Goal: Task Accomplishment & Management: Complete application form

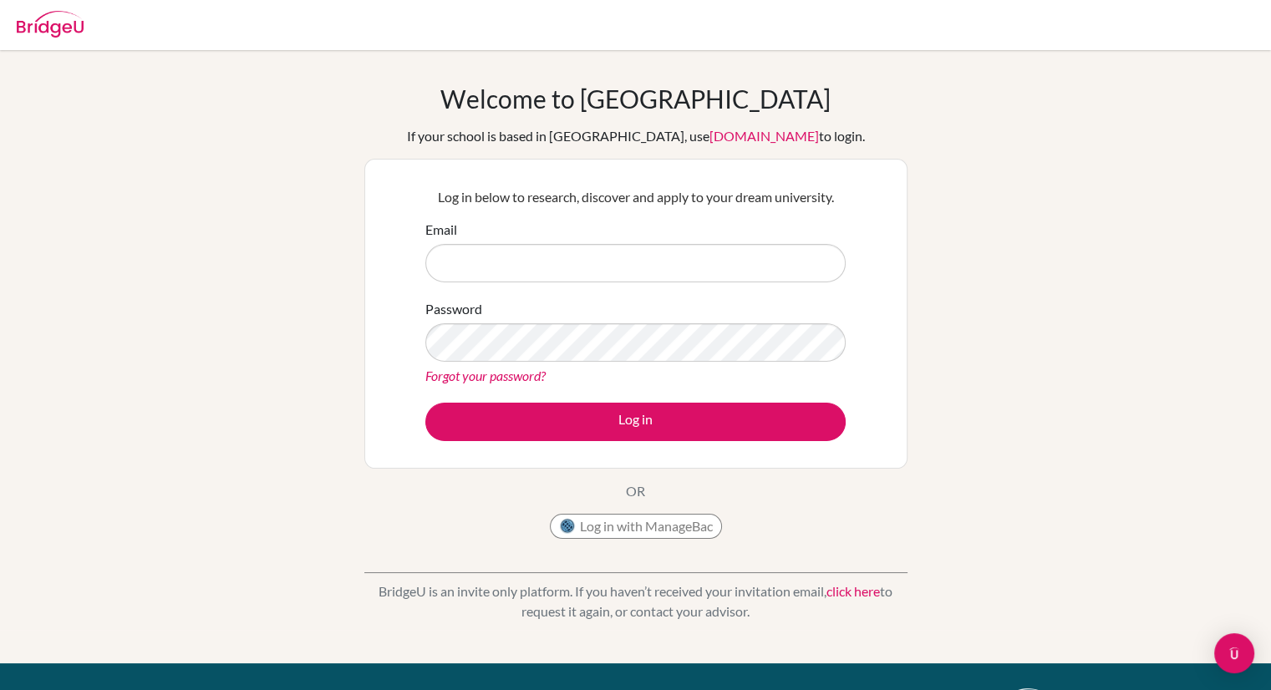
click at [670, 261] on input "Email" at bounding box center [635, 263] width 420 height 38
type input "holi.ashton@bisvietnam.com"
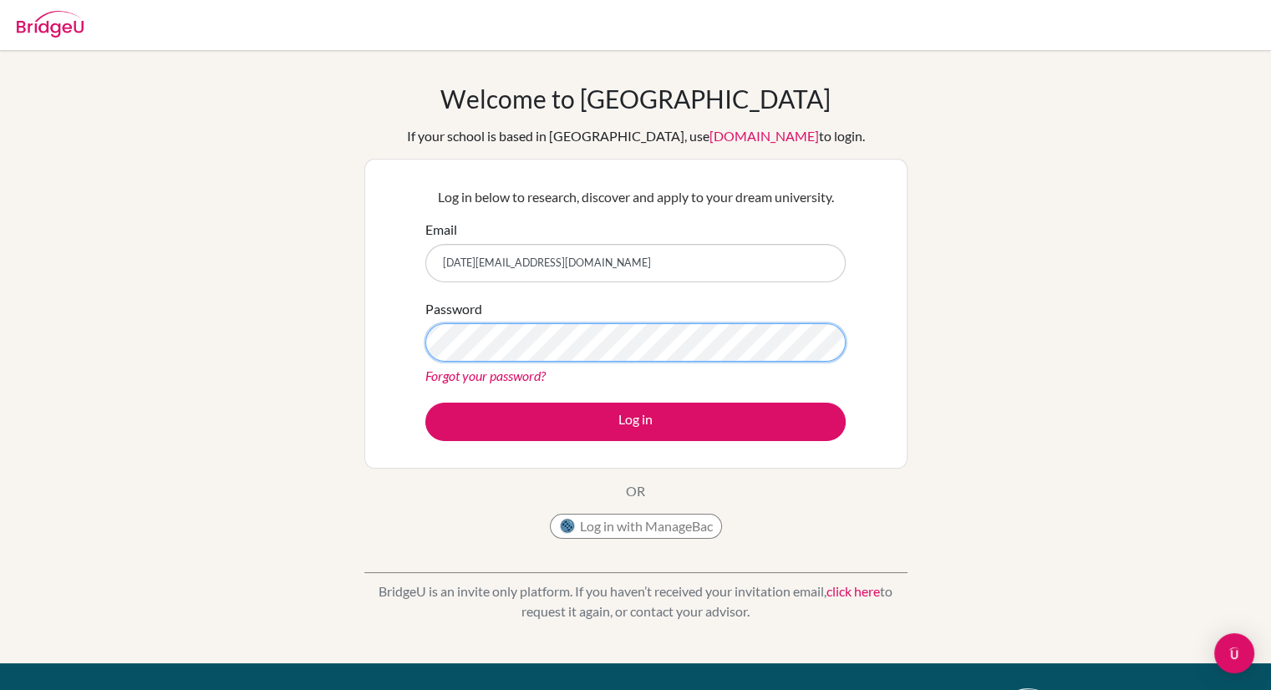
click at [425, 403] on button "Log in" at bounding box center [635, 422] width 420 height 38
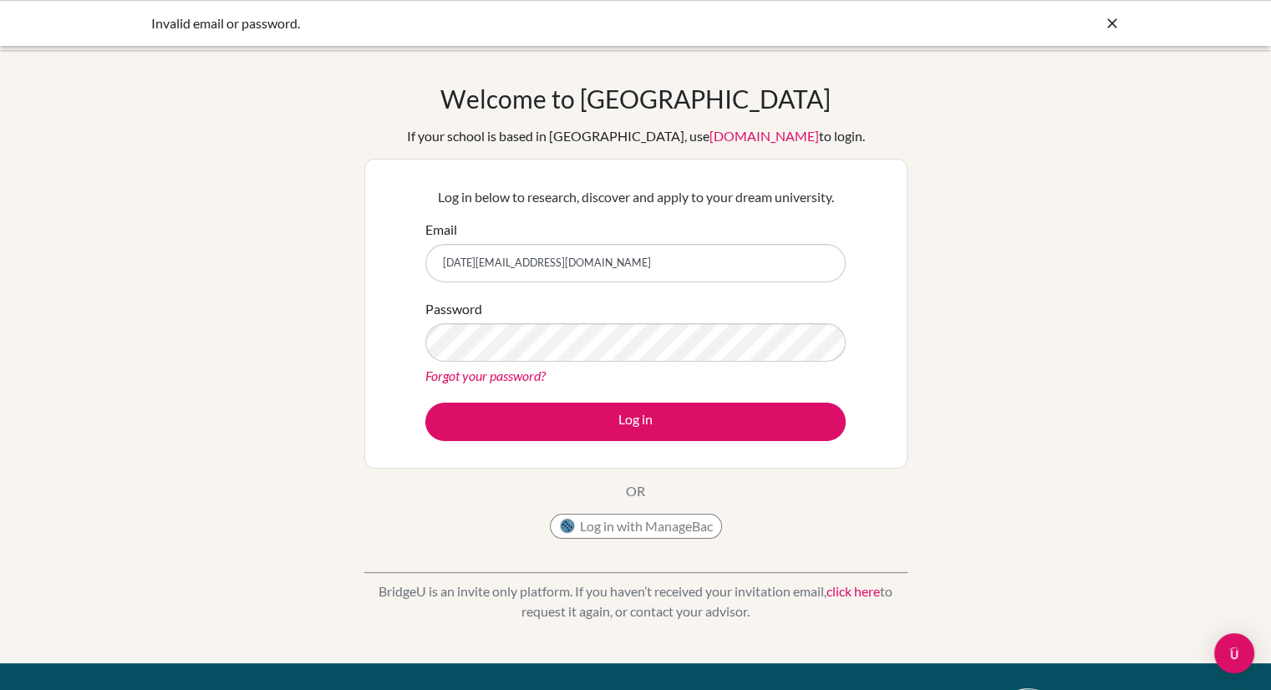
click at [526, 278] on input "holi.ashton@bisvietnam.com" at bounding box center [635, 263] width 420 height 38
click at [425, 403] on button "Log in" at bounding box center [635, 422] width 420 height 38
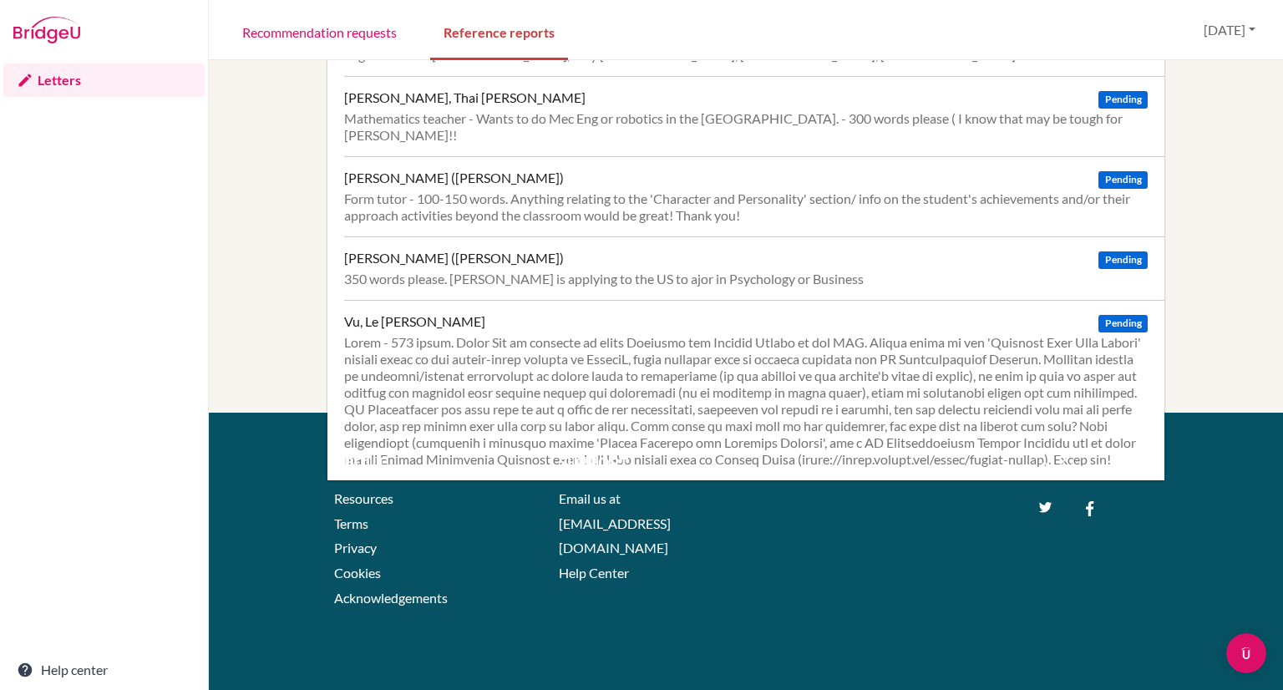
scroll to position [358, 0]
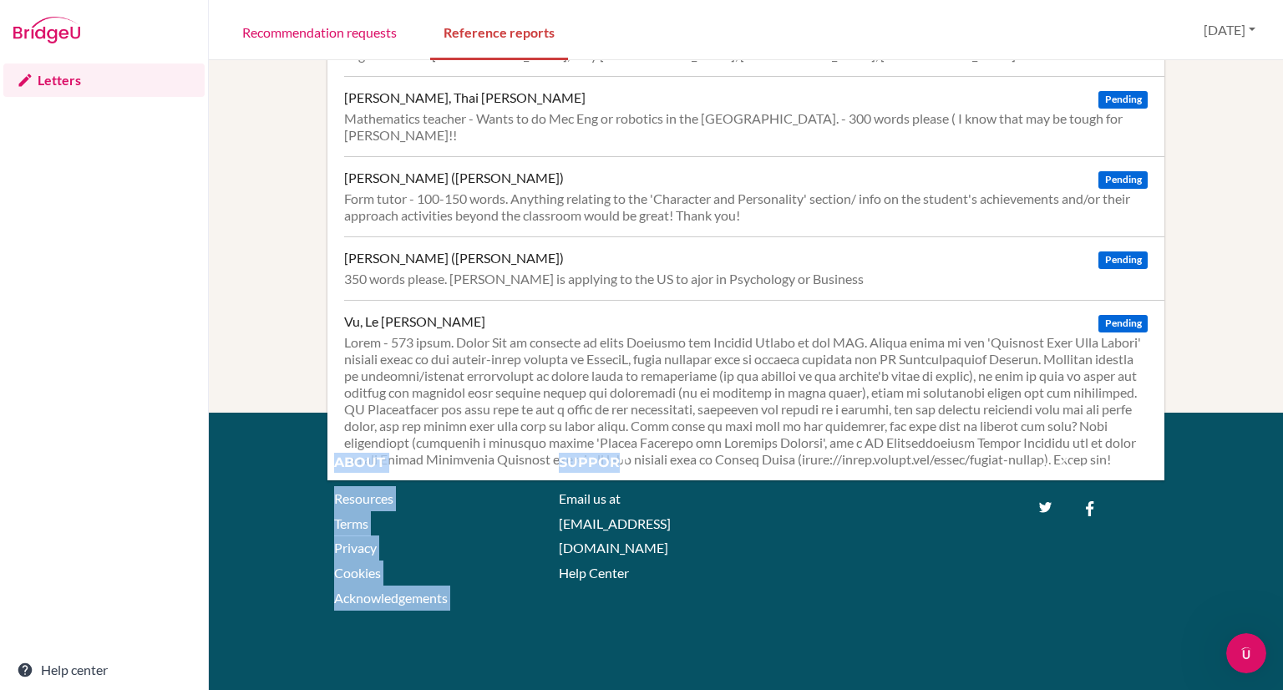
drag, startPoint x: 612, startPoint y: 455, endPoint x: 334, endPoint y: 452, distance: 277.4
click at [334, 453] on div "About Resources Terms Privacy Cookies Acknowledgements Support Email us at hi@b…" at bounding box center [746, 453] width 875 height 1
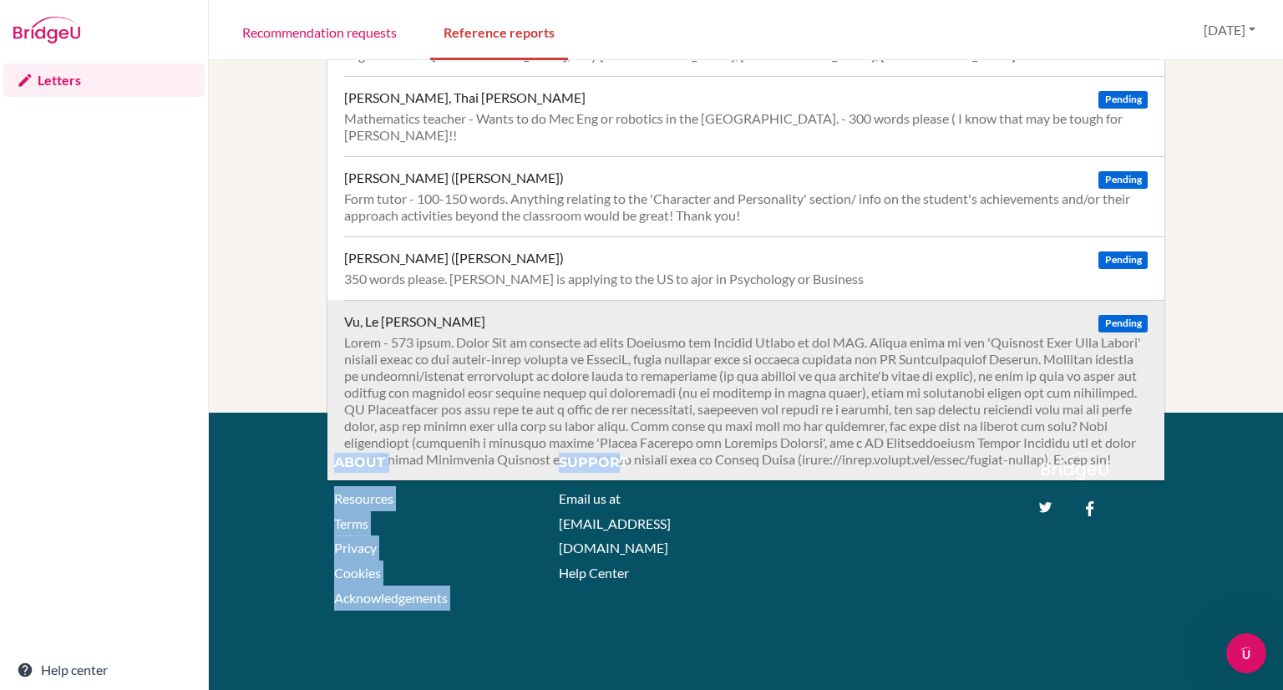
click at [478, 432] on div at bounding box center [746, 401] width 804 height 134
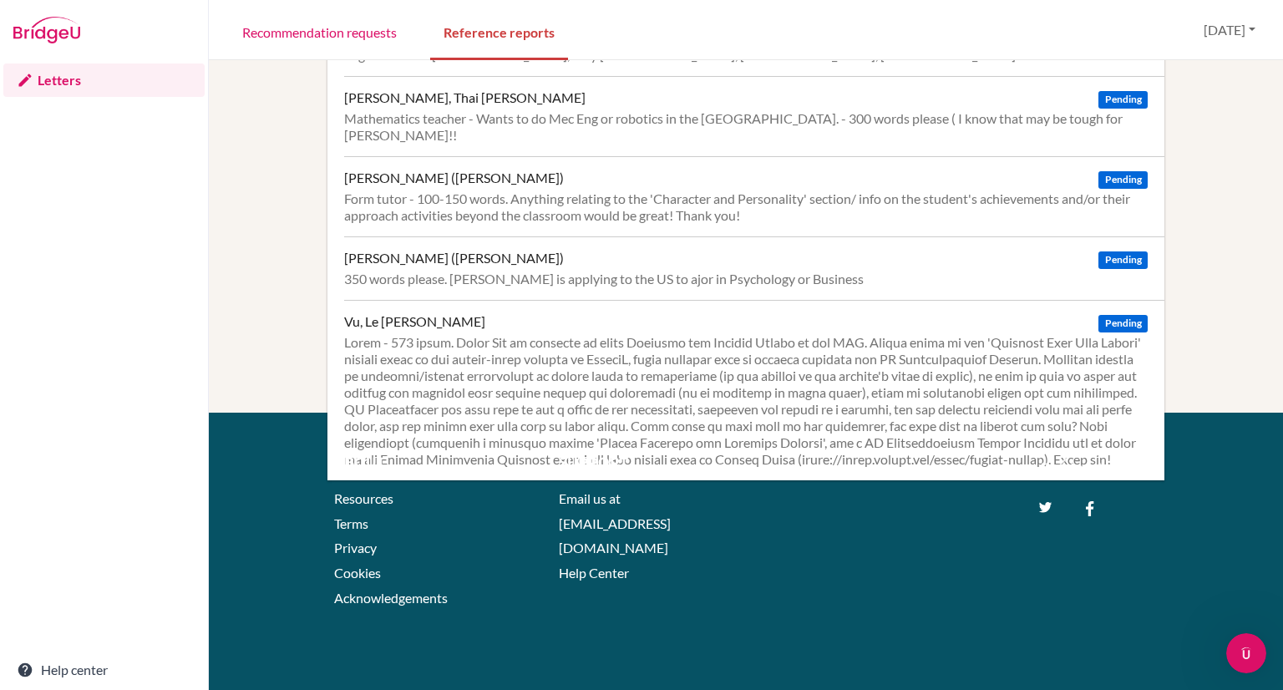
click at [1213, 345] on div "Amin, Muhammad Esmaeel Pending Mathematics teacher - 350 words please - Applyin…" at bounding box center [746, 102] width 1034 height 758
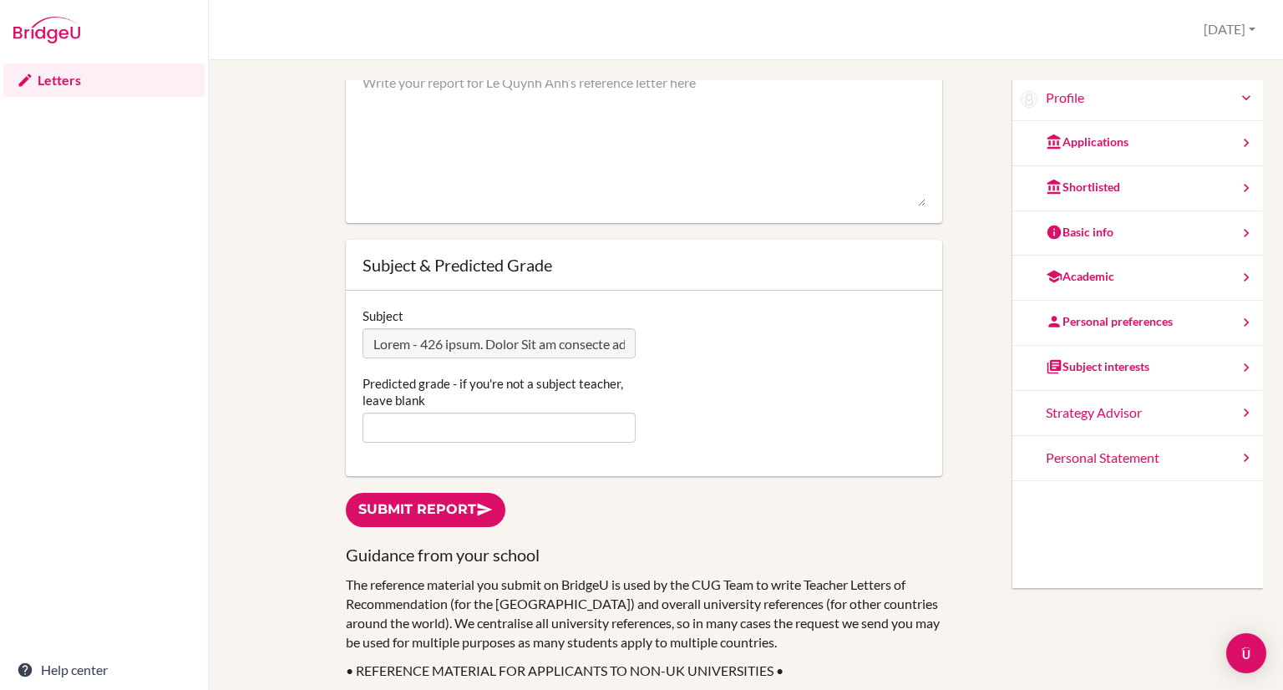
scroll to position [421, 0]
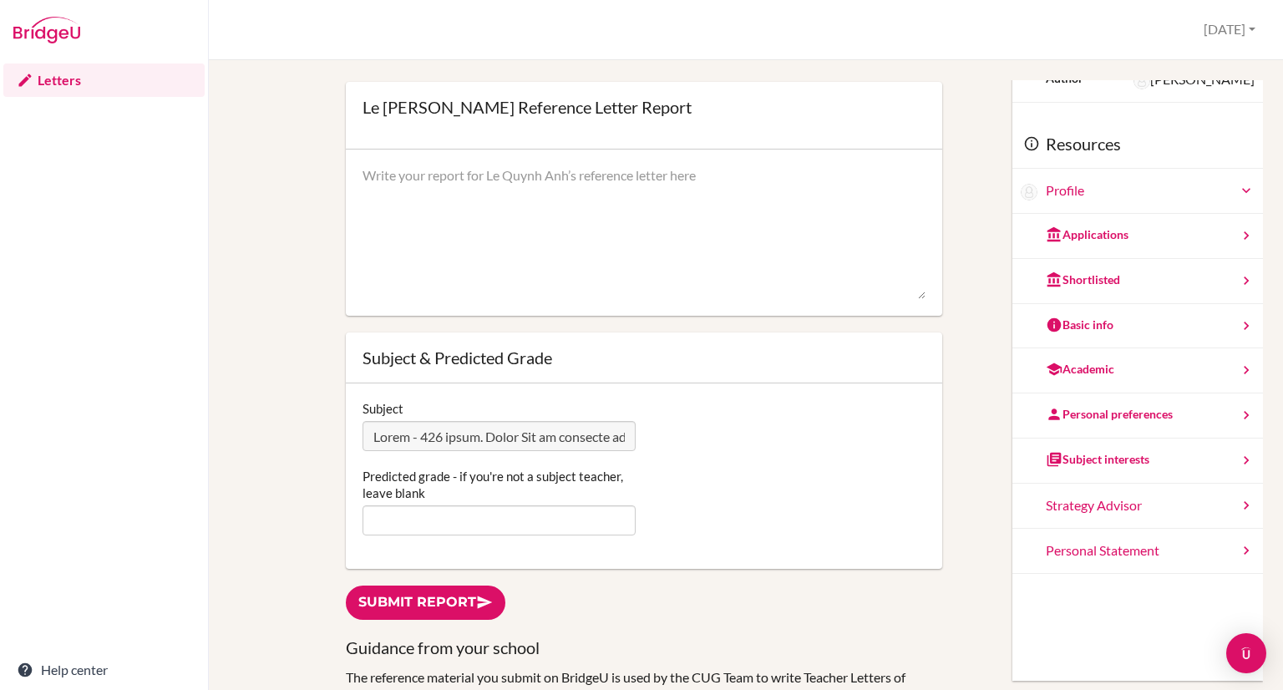
scroll to position [0, 0]
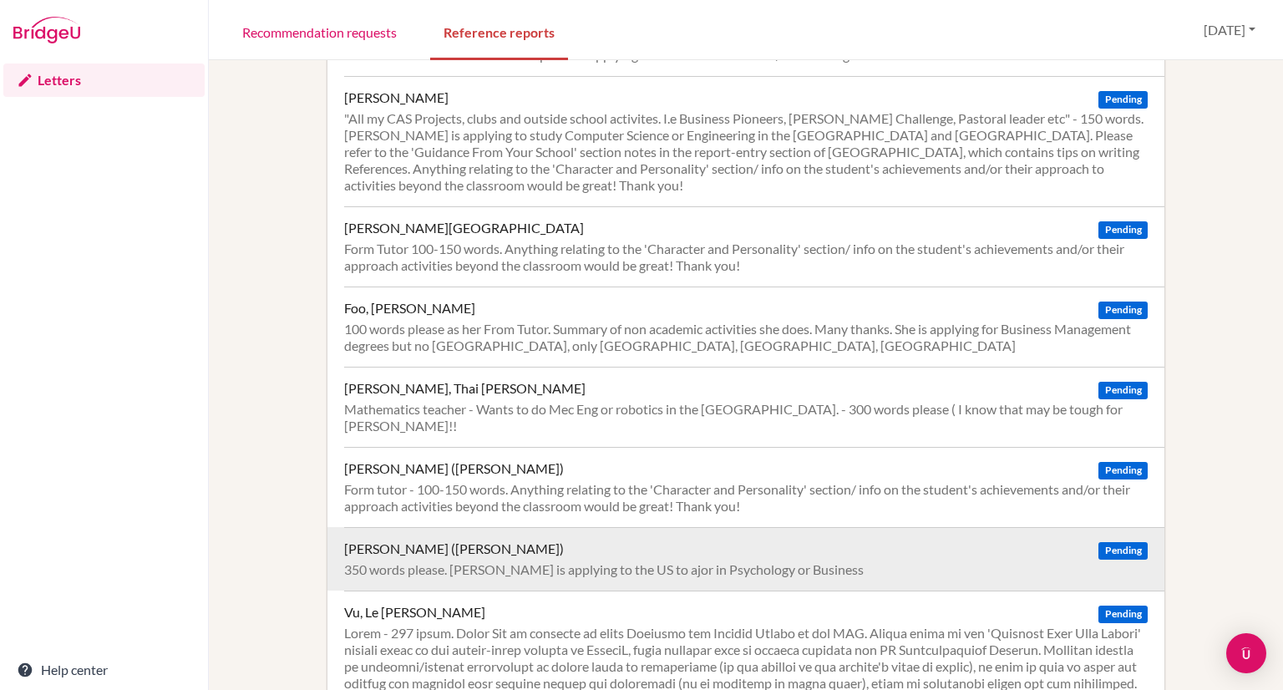
scroll to position [67, 0]
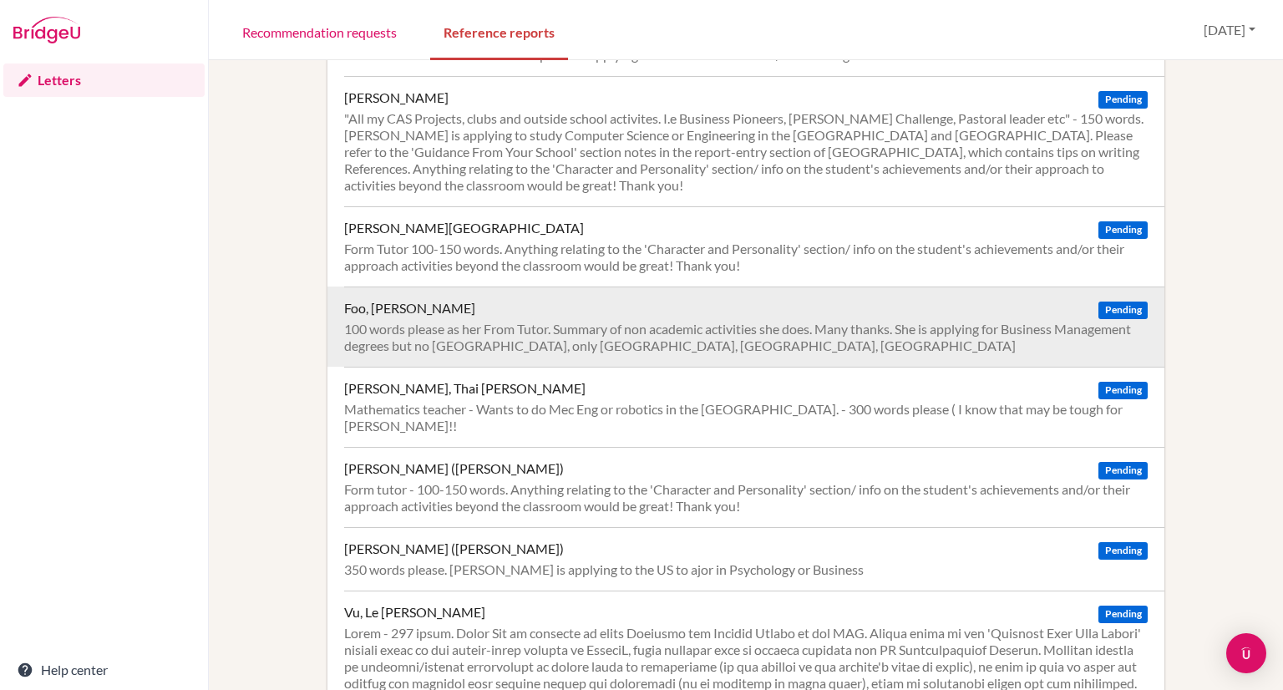
click at [617, 337] on div "100 words please as her From Tutor. Summary of non academic activities she does…" at bounding box center [746, 337] width 804 height 33
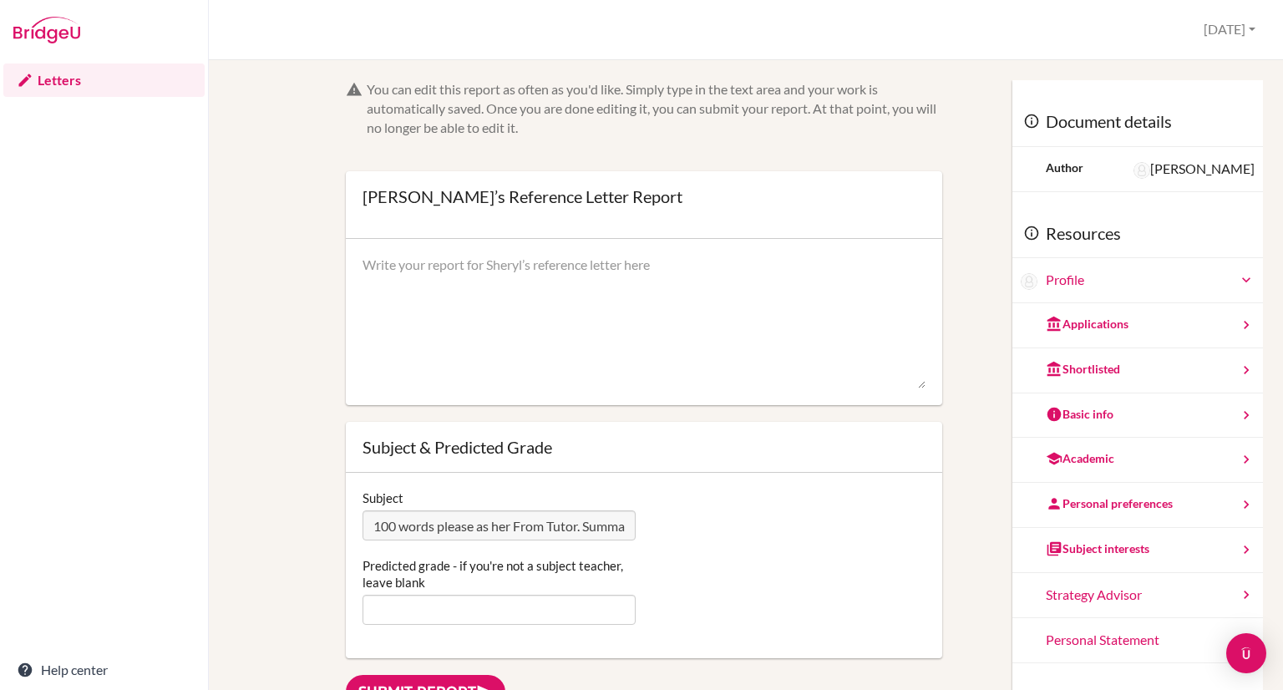
click at [612, 292] on textarea at bounding box center [644, 323] width 563 height 134
click at [626, 302] on textarea at bounding box center [644, 323] width 563 height 134
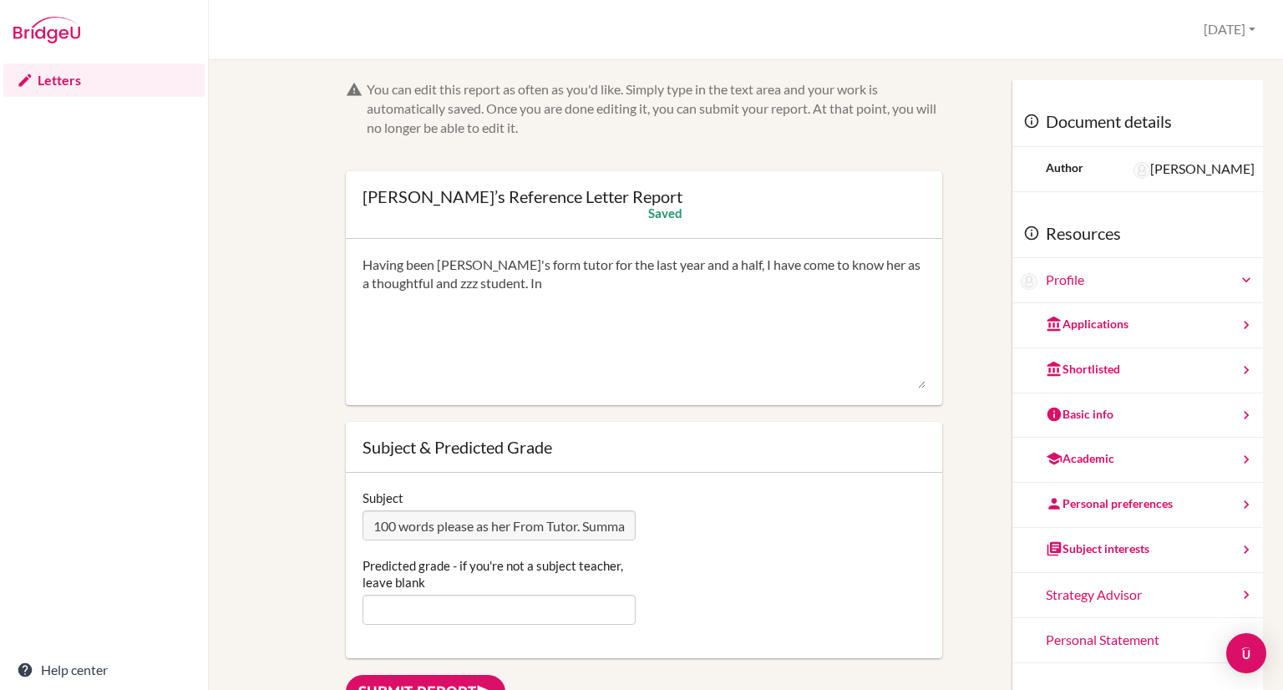
drag, startPoint x: 549, startPoint y: 283, endPoint x: 512, endPoint y: 288, distance: 37.1
click at [512, 288] on textarea "Having been Sheryl's form tutor for the last year and a half, I have come to kn…" at bounding box center [644, 323] width 563 height 134
type textarea "Having been Sheryl's form tutor for the last year and a half, I have come to kn…"
drag, startPoint x: 806, startPoint y: 296, endPoint x: 271, endPoint y: 192, distance: 545.5
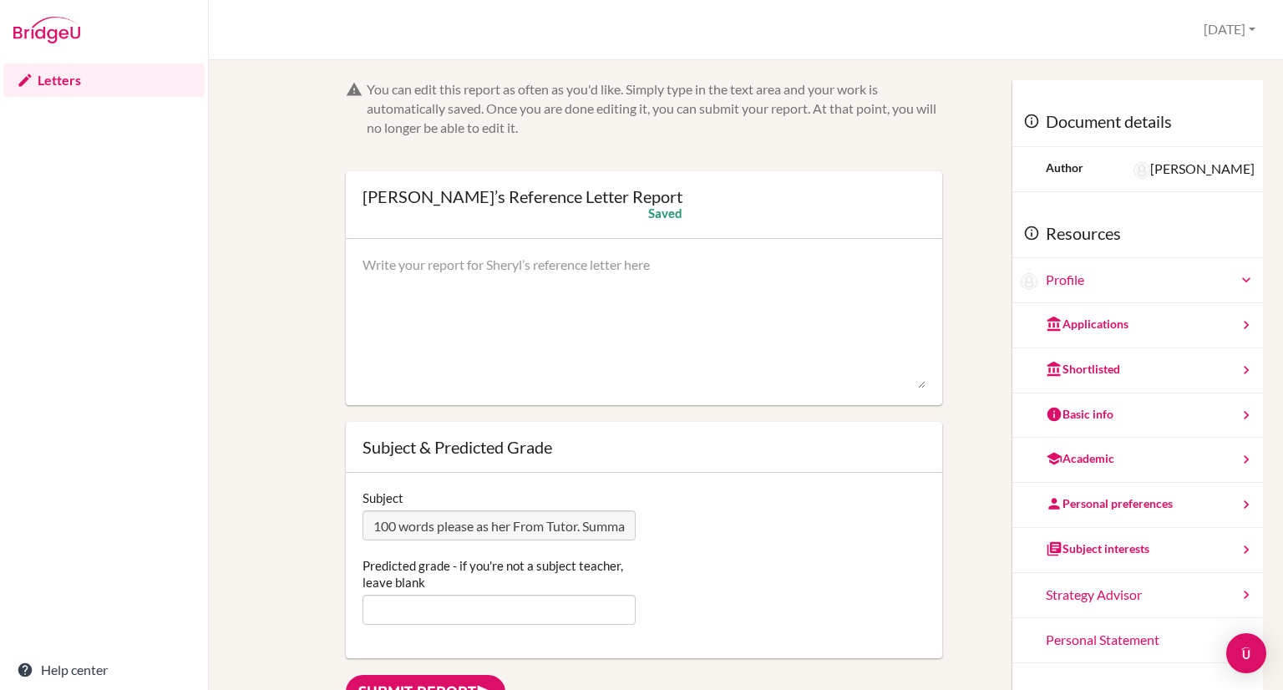
click at [80, 85] on link "Letters" at bounding box center [103, 79] width 201 height 33
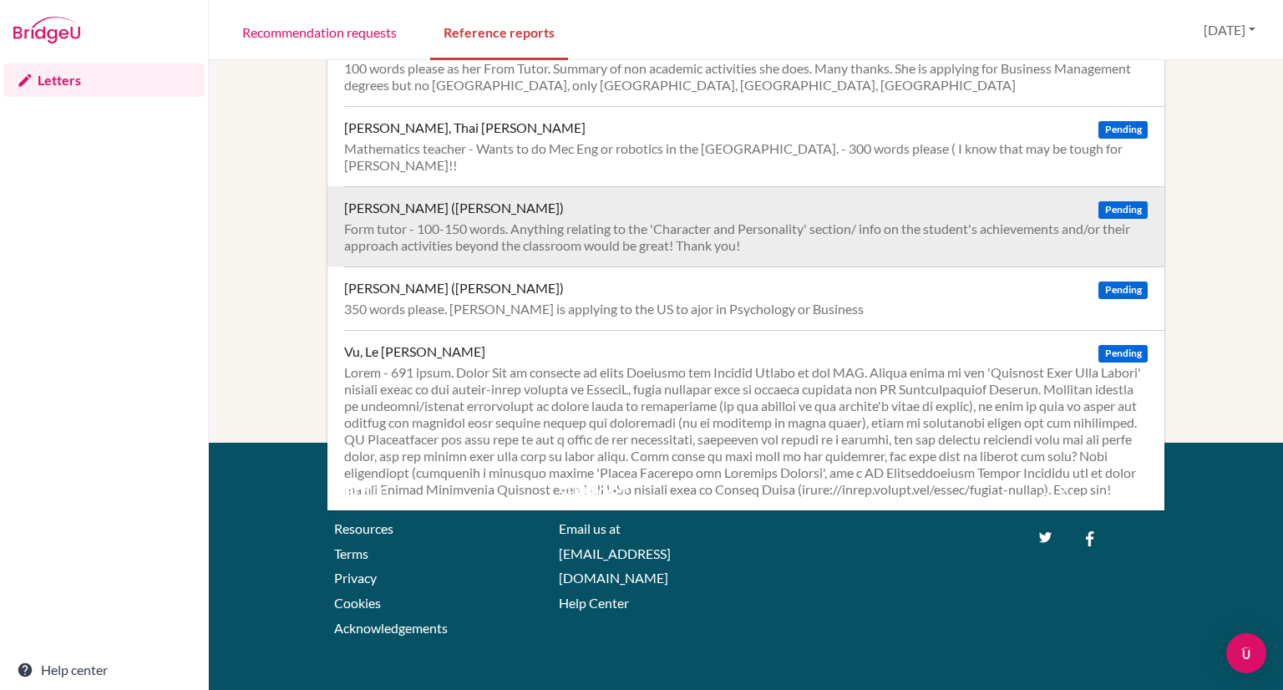
scroll to position [117, 0]
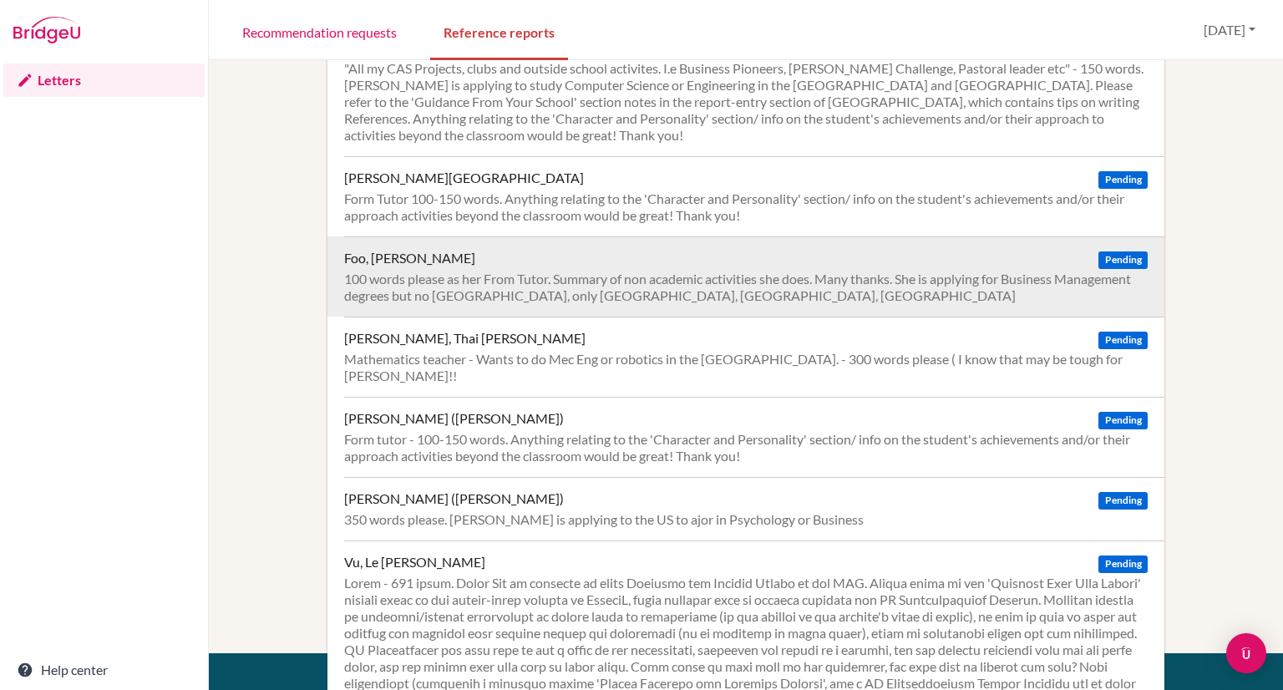
click at [426, 282] on div "100 words please as her From Tutor. Summary of non academic activities she does…" at bounding box center [746, 287] width 804 height 33
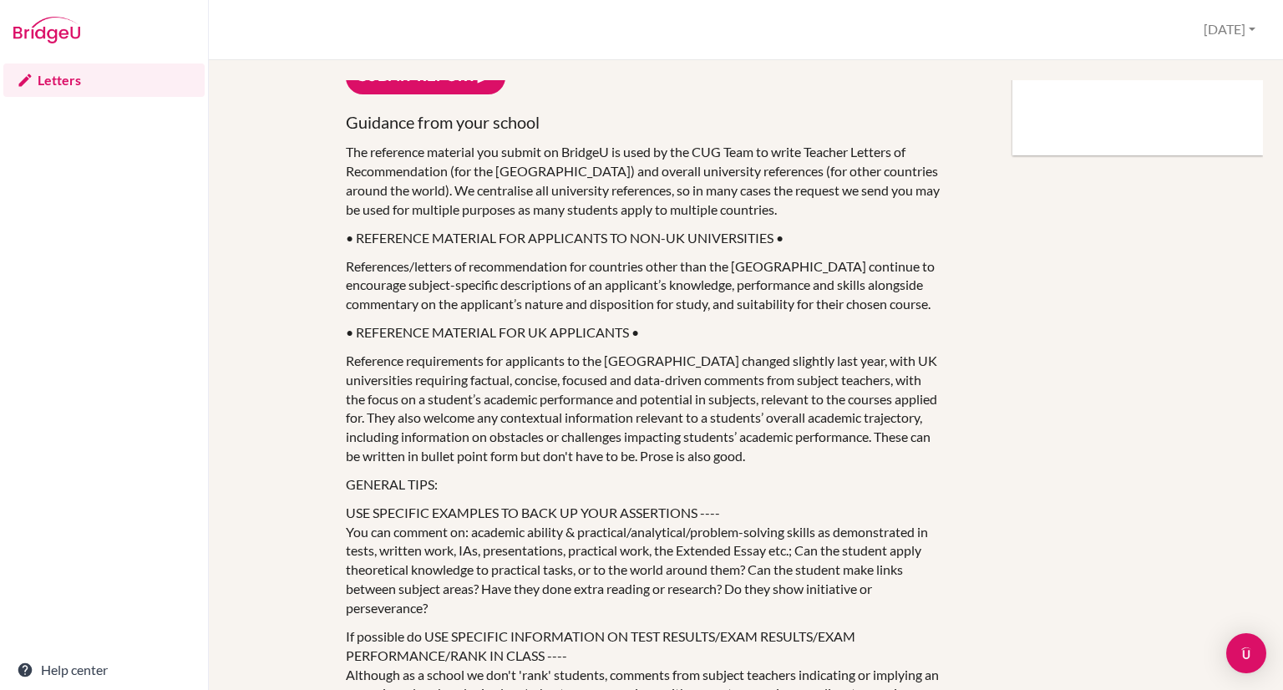
scroll to position [617, 0]
click at [528, 236] on p "• REFERENCE MATERIAL FOR APPLICANTS TO NON-UK UNIVERSITIES •" at bounding box center [644, 236] width 597 height 19
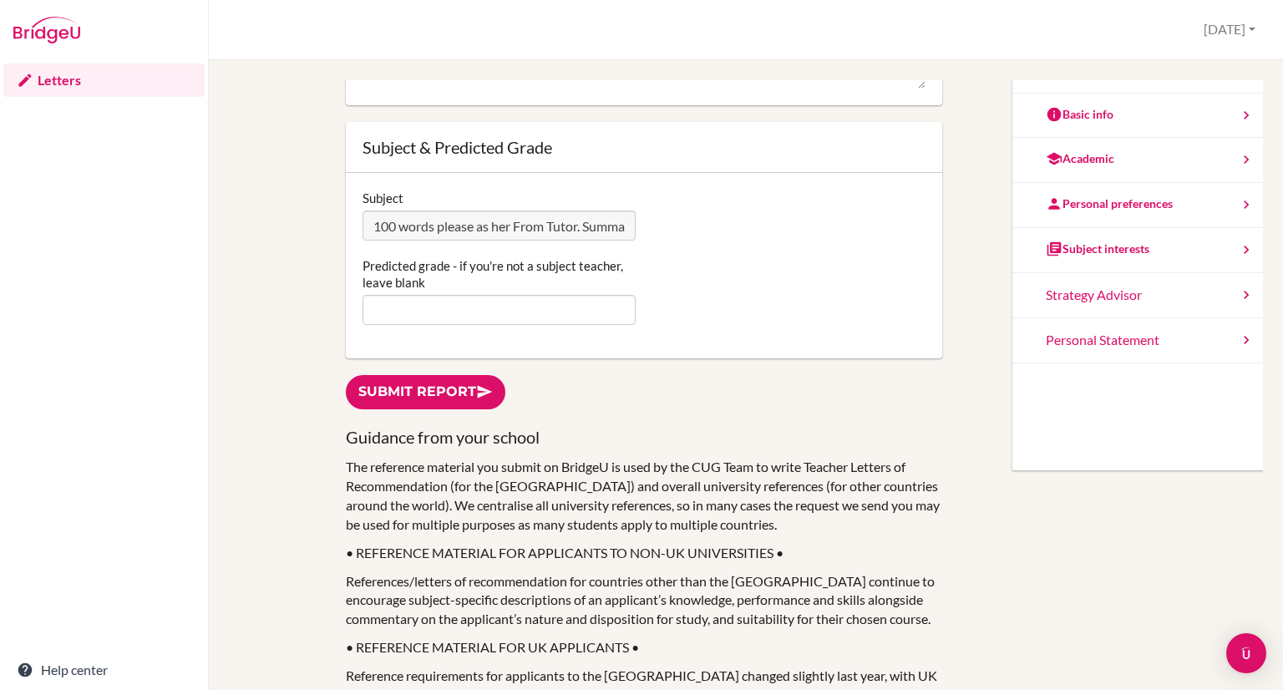
scroll to position [0, 0]
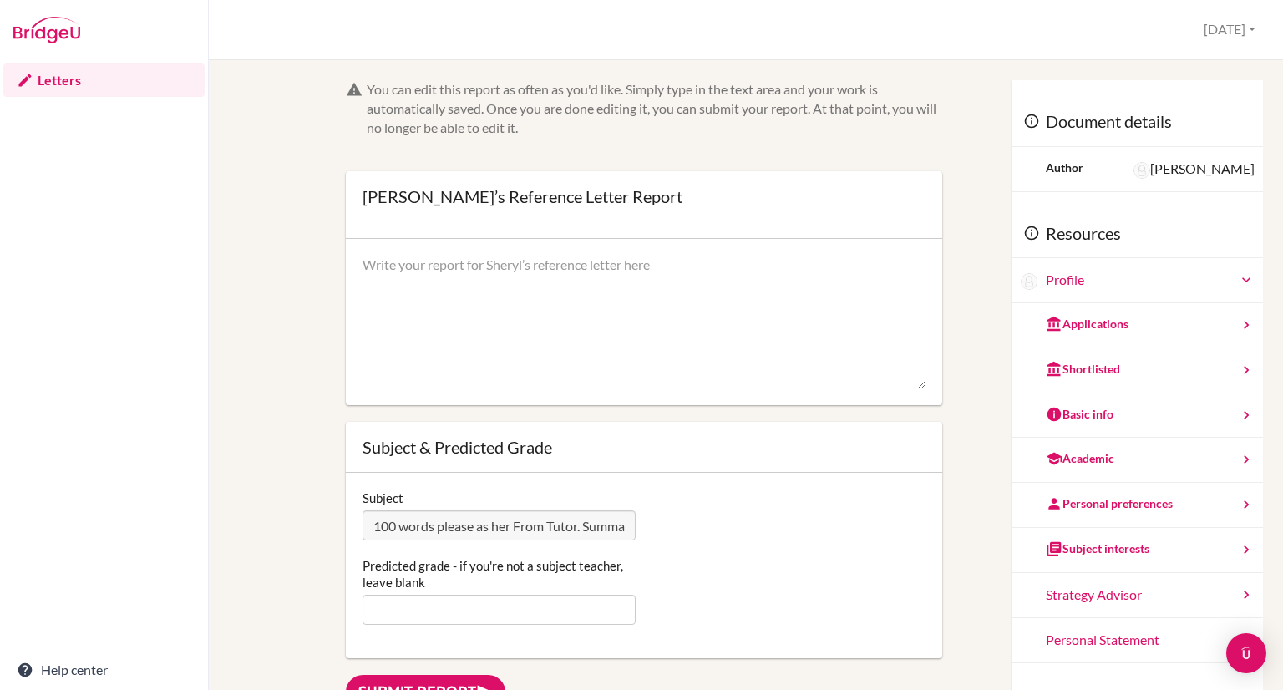
click at [1032, 125] on div "Document details" at bounding box center [1138, 122] width 251 height 50
click at [1016, 124] on div "Document details" at bounding box center [1138, 122] width 251 height 50
click at [1068, 241] on div "Resources" at bounding box center [1138, 234] width 251 height 50
drag, startPoint x: 1031, startPoint y: 302, endPoint x: 988, endPoint y: 338, distance: 56.3
click at [1013, 338] on div "Resources Profile Applications Shortlisted Basic info Academic Personal prefere…" at bounding box center [1138, 427] width 251 height 471
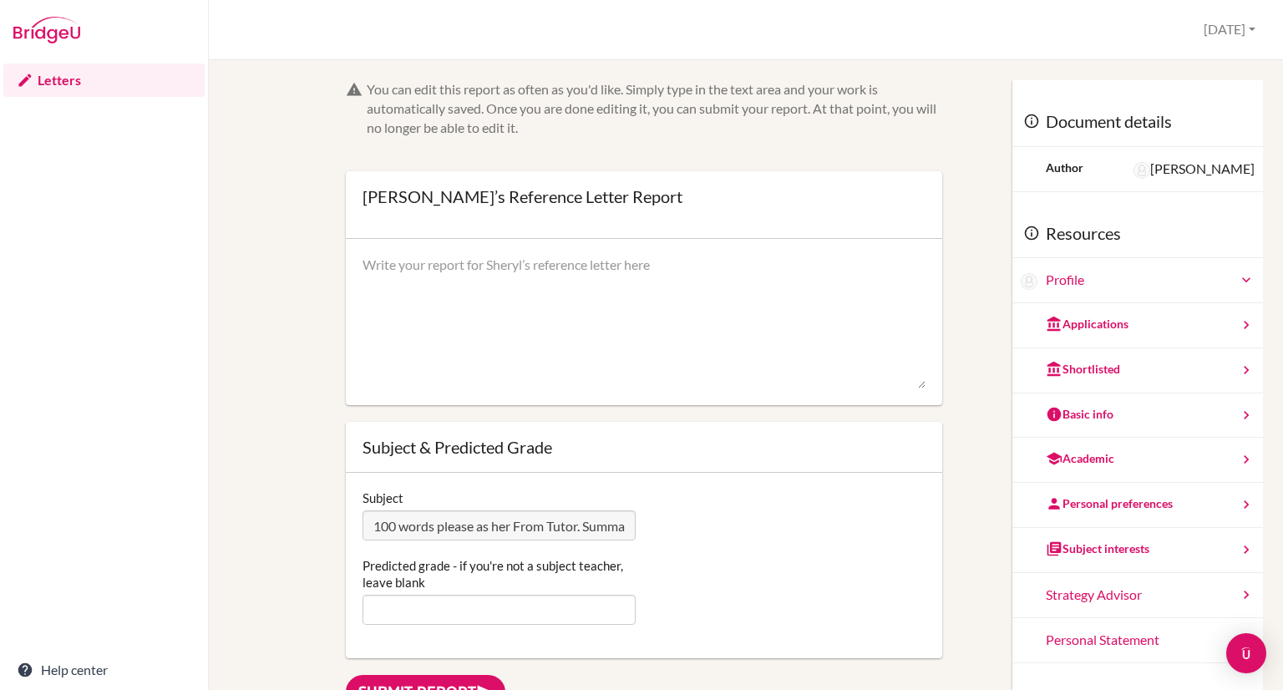
click at [1046, 282] on div "Profile" at bounding box center [1150, 280] width 209 height 19
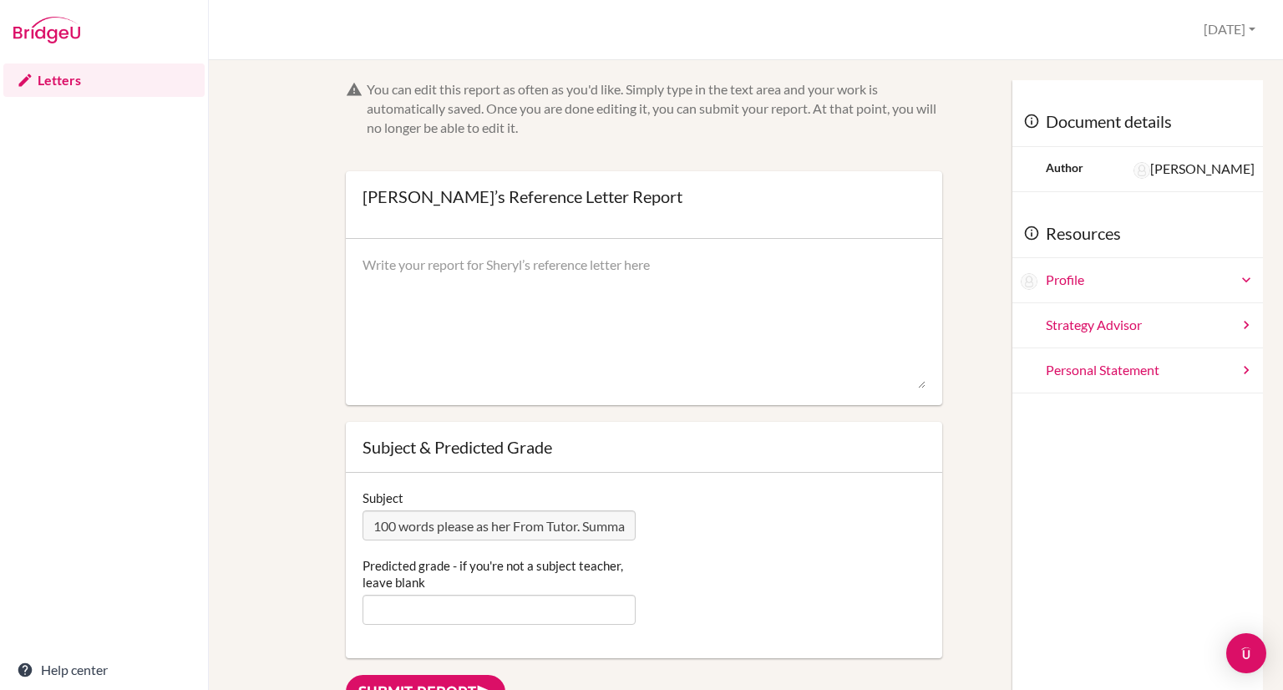
click at [1046, 282] on div "Profile" at bounding box center [1150, 280] width 209 height 19
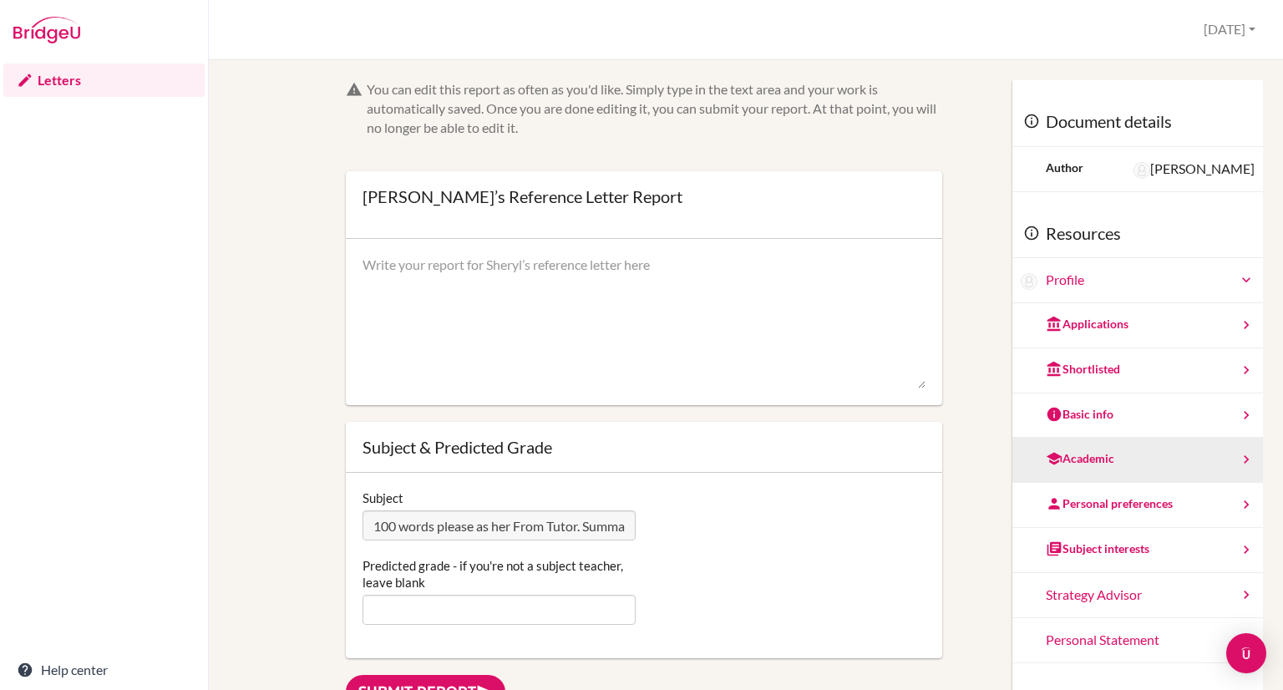
click at [1079, 455] on div "Academic" at bounding box center [1080, 458] width 69 height 17
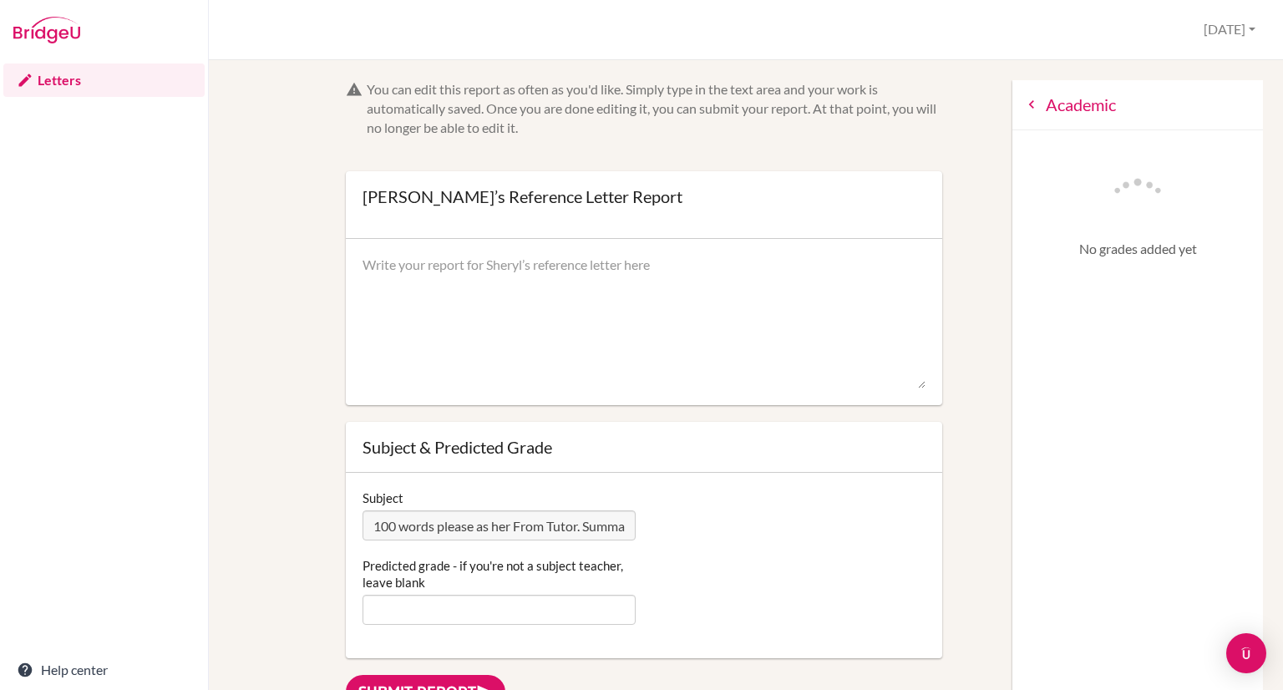
click at [1023, 104] on icon at bounding box center [1031, 104] width 17 height 17
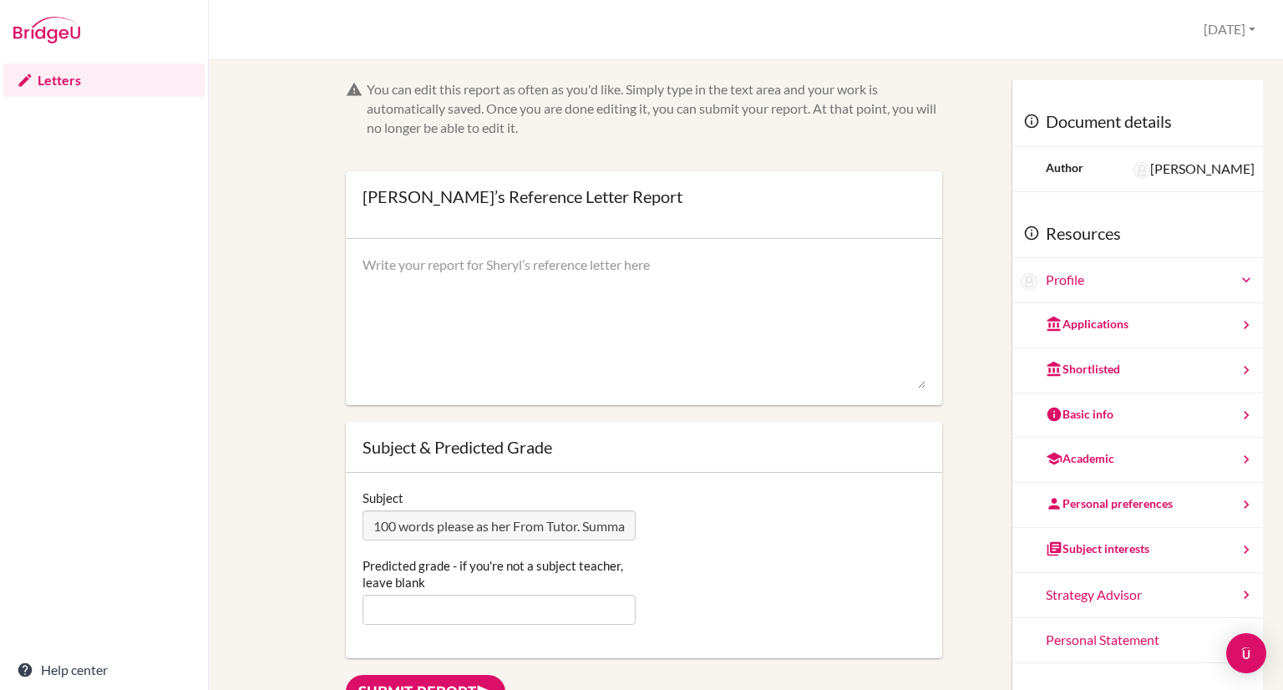
click at [48, 29] on img at bounding box center [46, 30] width 67 height 27
click at [74, 84] on link "Letters" at bounding box center [103, 79] width 201 height 33
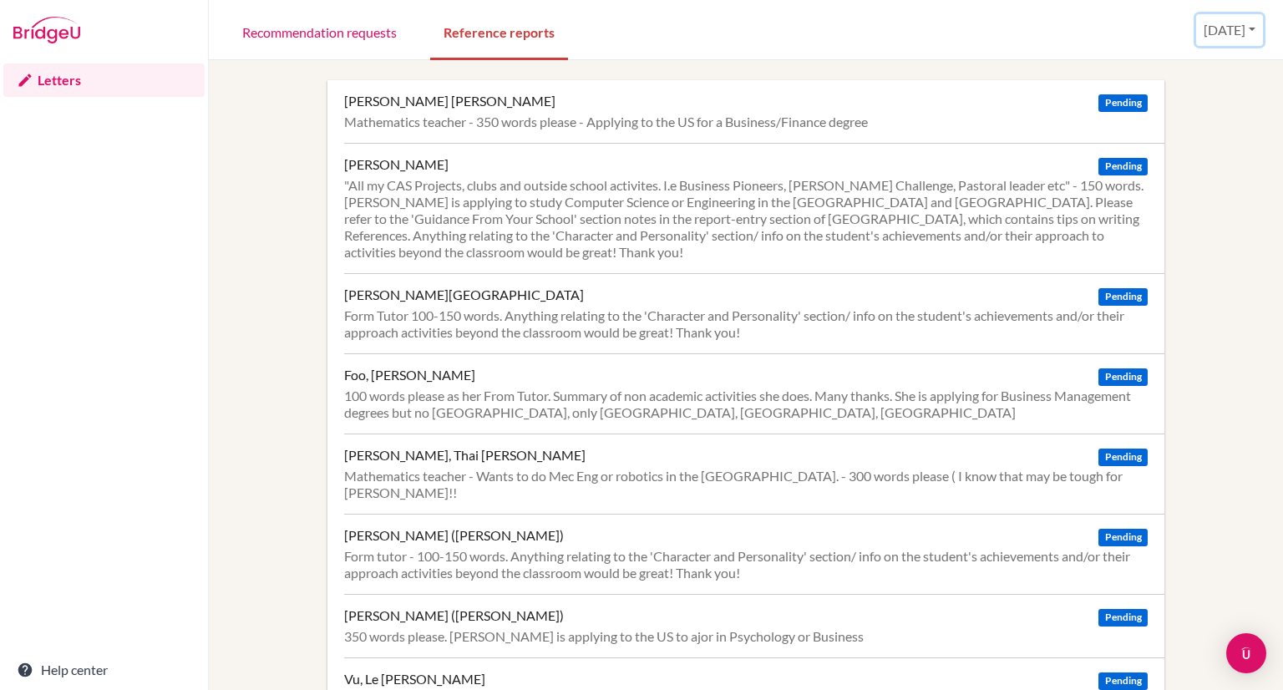
click at [1223, 35] on button "[DATE]" at bounding box center [1229, 30] width 67 height 32
click at [1200, 71] on link "Profile" at bounding box center [1191, 67] width 132 height 27
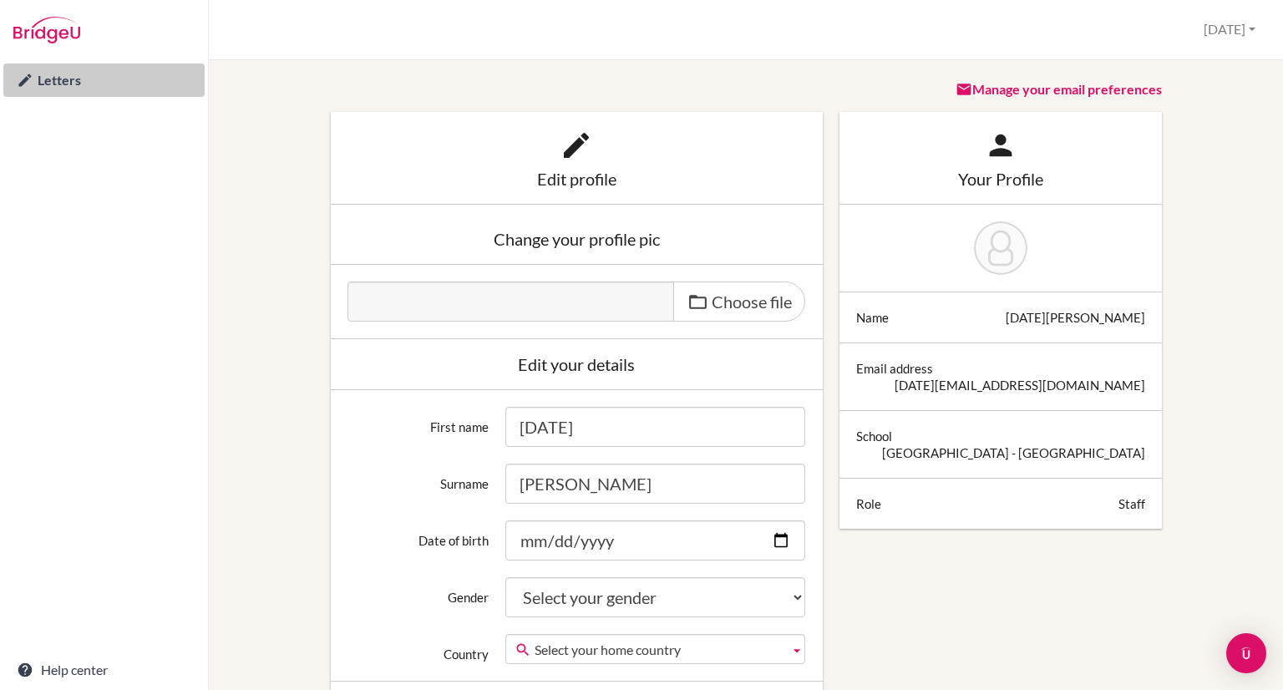
click at [50, 82] on link "Letters" at bounding box center [103, 79] width 201 height 33
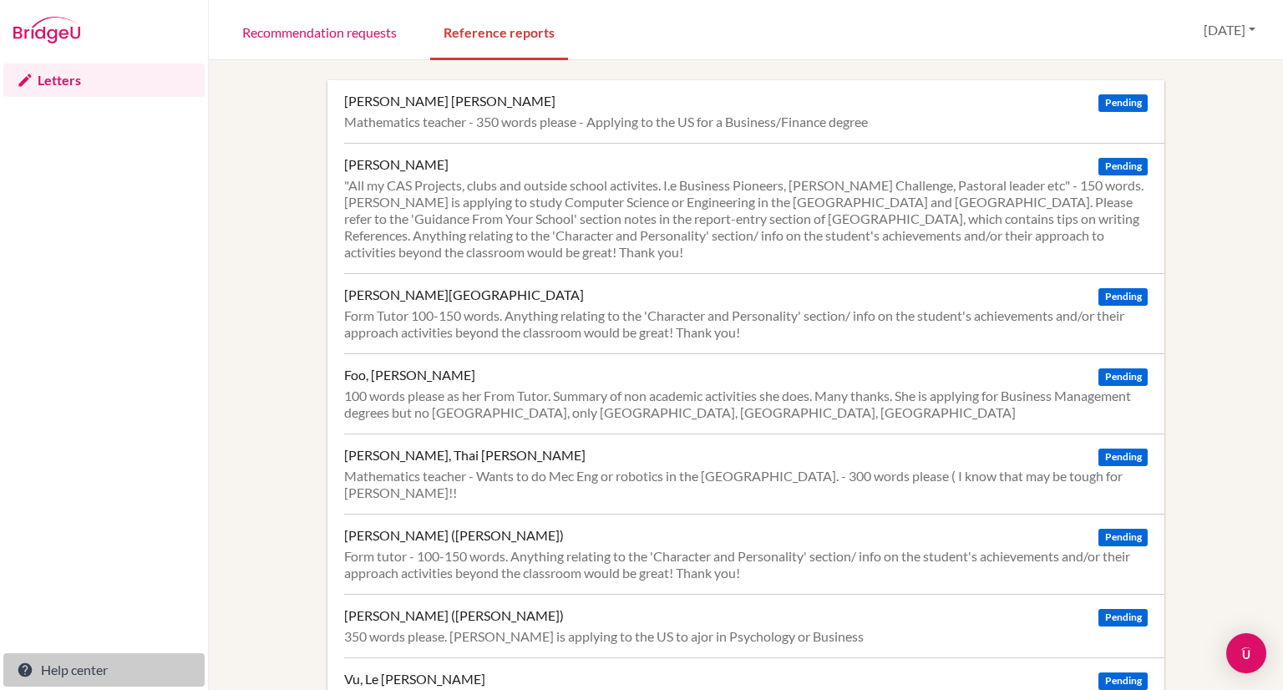
click at [97, 673] on link "Help center" at bounding box center [103, 669] width 201 height 33
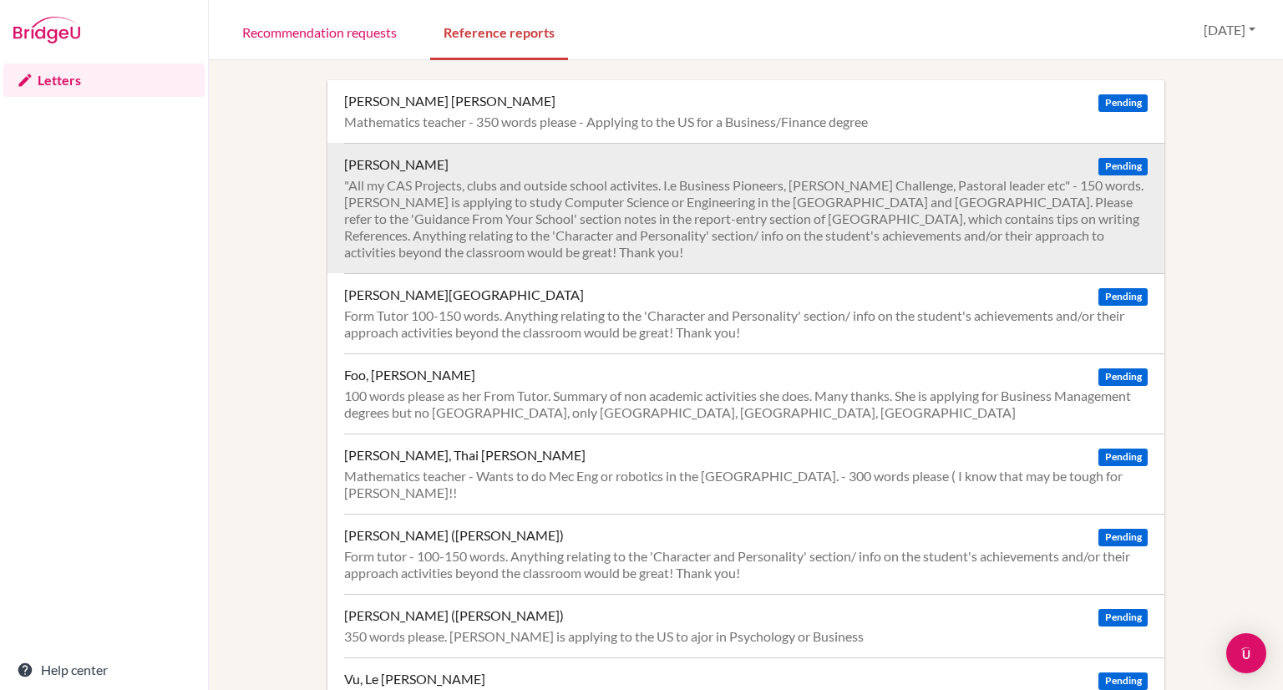
click at [799, 185] on div ""All my CAS Projects, clubs and outside school activites. I.e Business Pioneers…" at bounding box center [746, 219] width 804 height 84
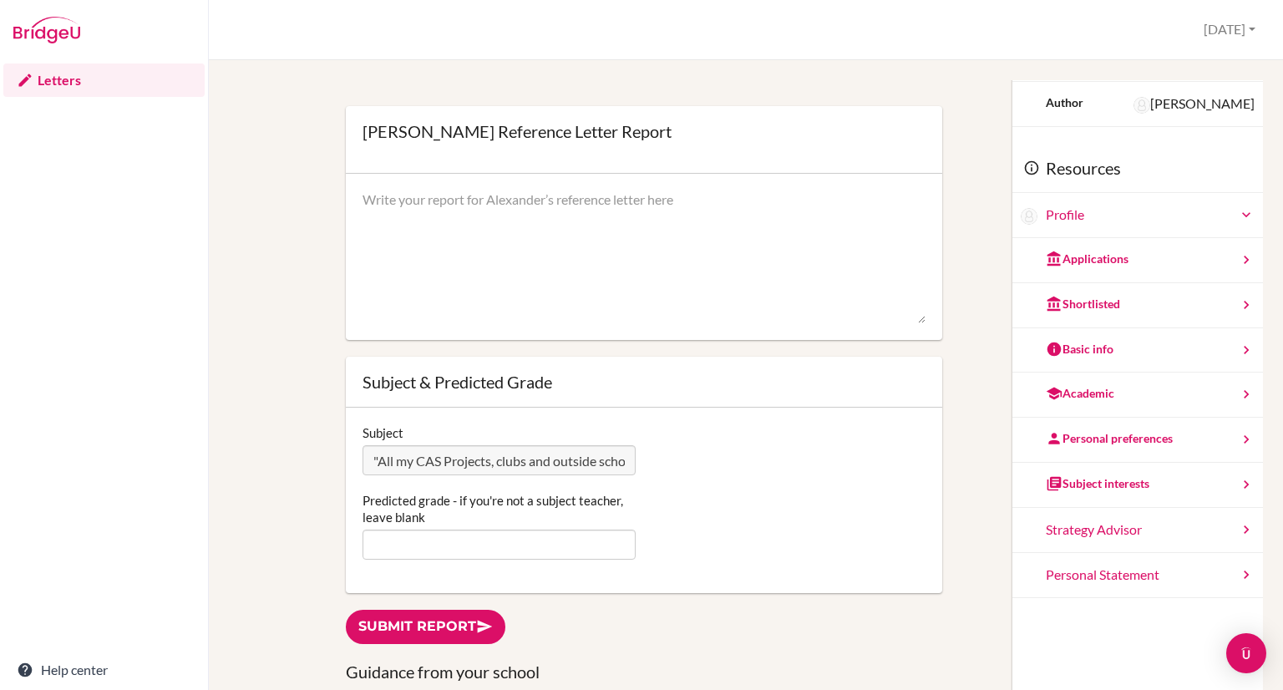
scroll to position [63, 0]
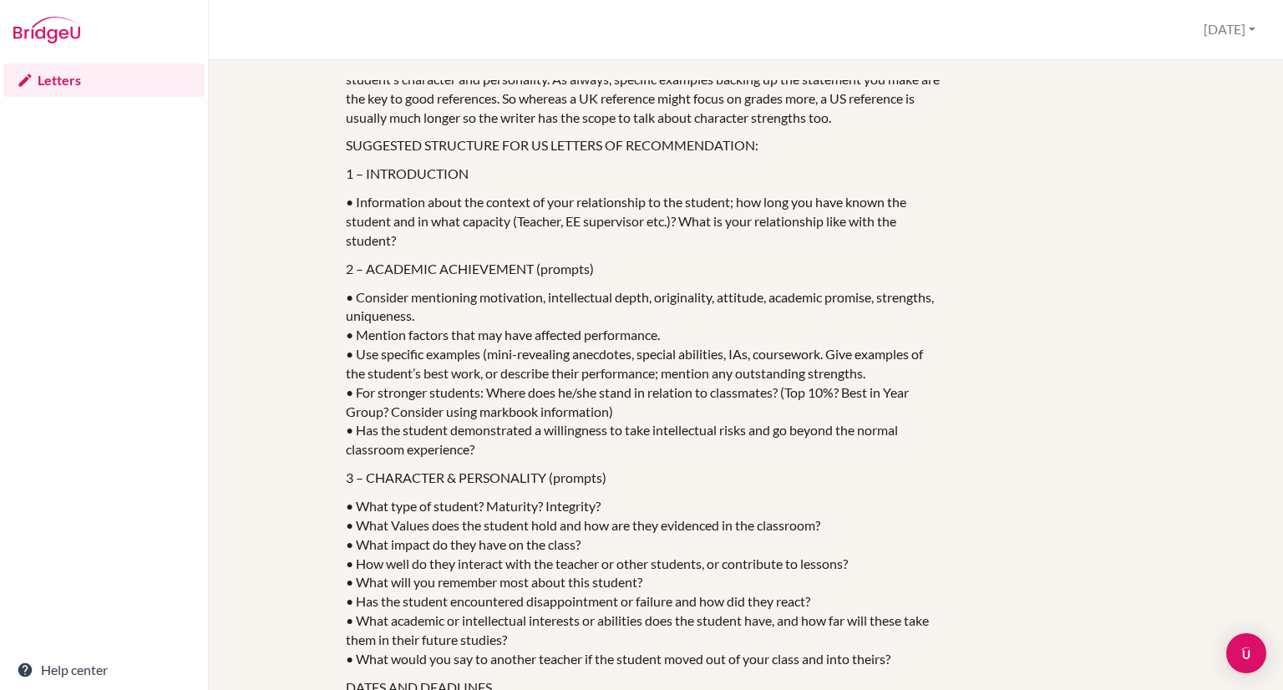
scroll to position [1743, 0]
click at [465, 591] on p "• What type of student? Maturity? Integrity? • What Values does the student hol…" at bounding box center [644, 583] width 597 height 172
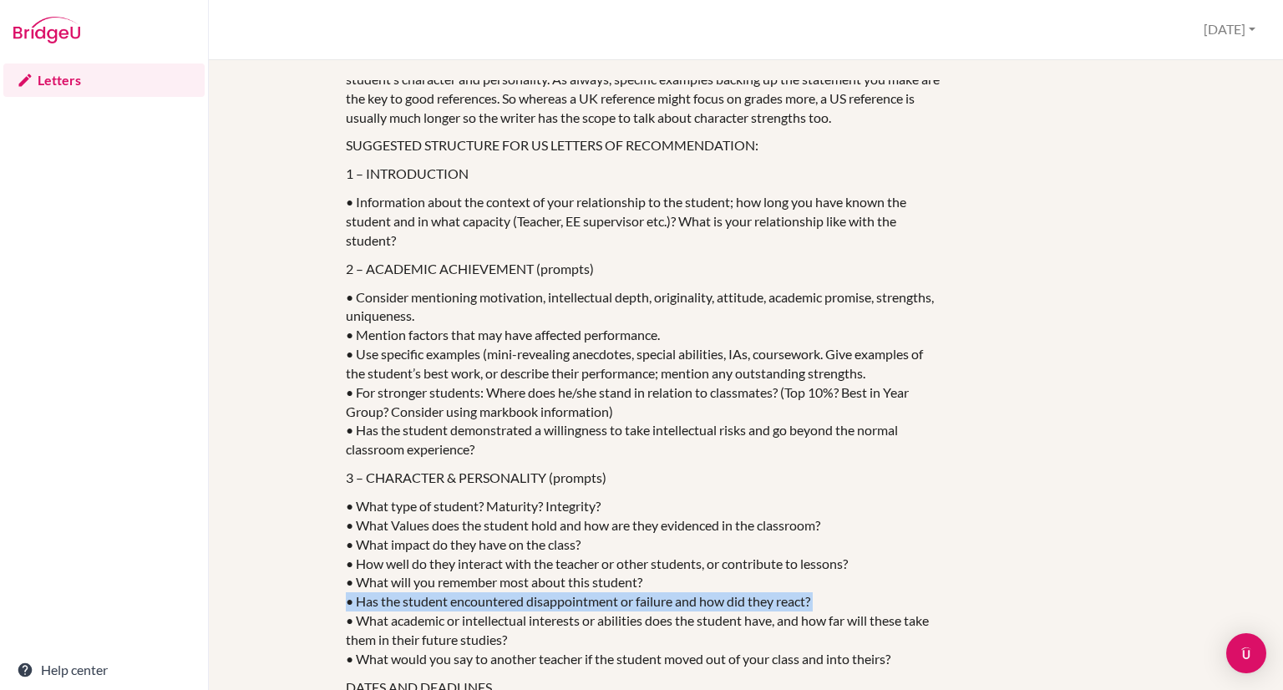
click at [465, 591] on p "• What type of student? Maturity? Integrity? • What Values does the student hol…" at bounding box center [644, 583] width 597 height 172
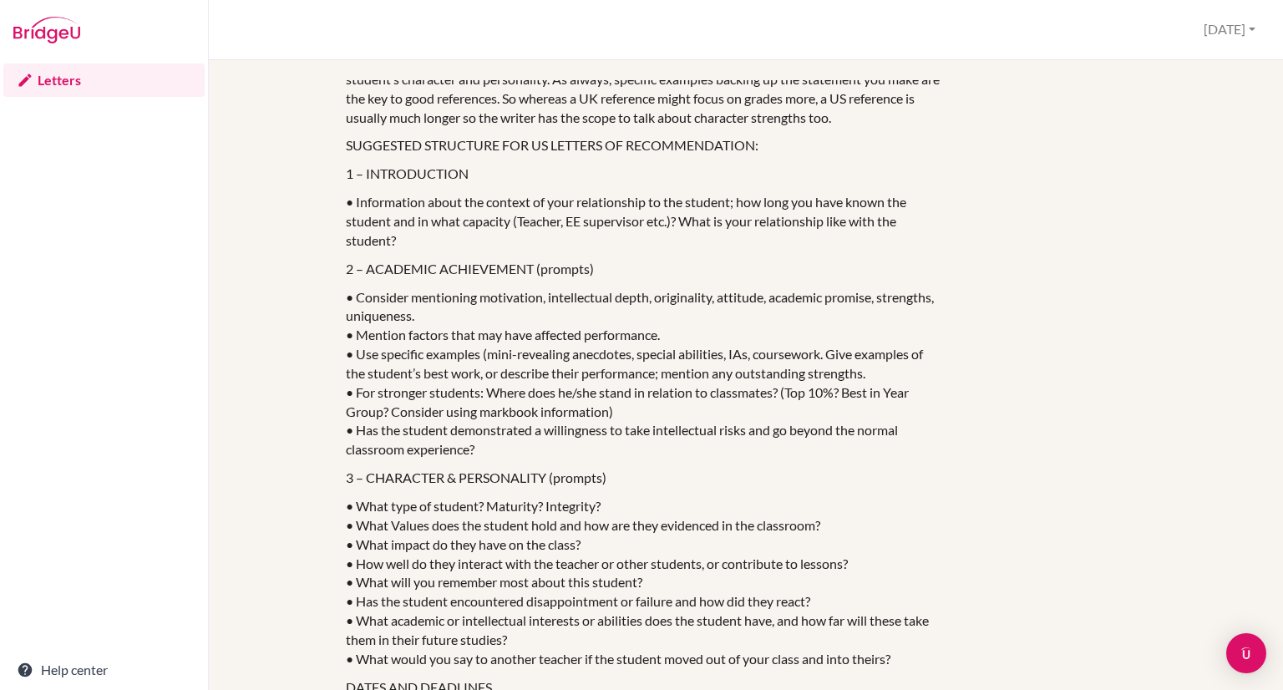
click at [537, 561] on p "• What type of student? Maturity? Integrity? • What Values does the student hol…" at bounding box center [644, 583] width 597 height 172
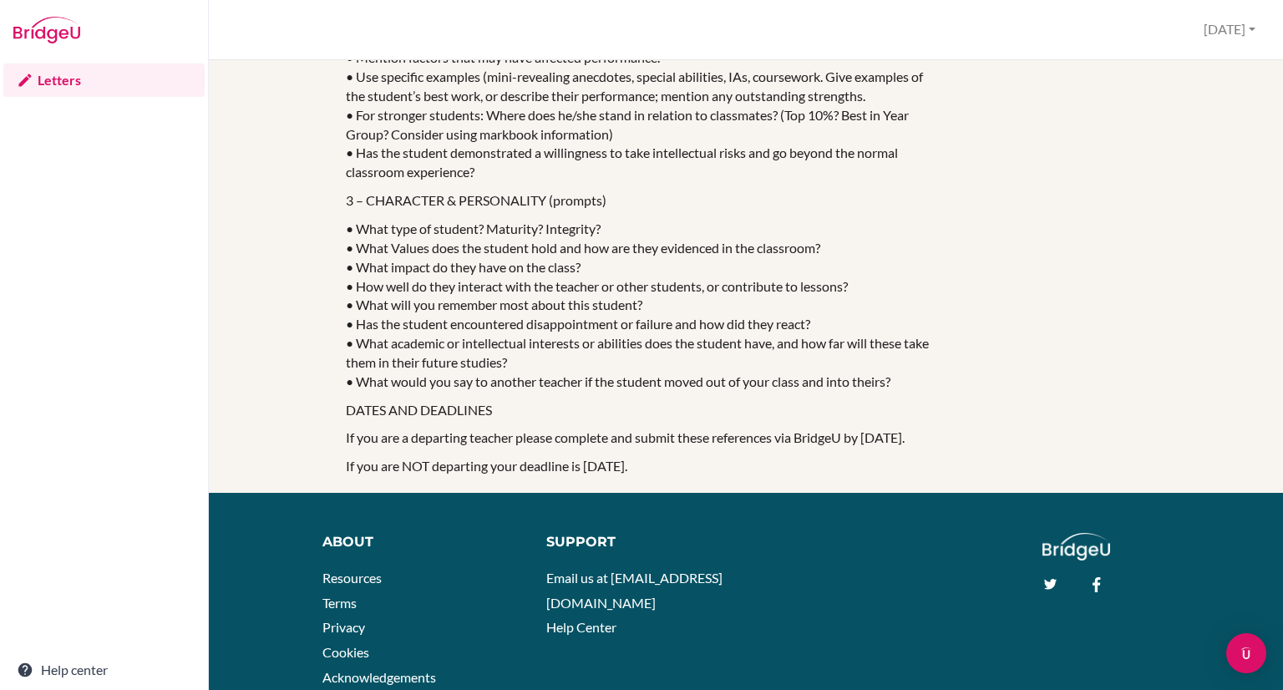
scroll to position [301, 0]
